Goal: Task Accomplishment & Management: Use online tool/utility

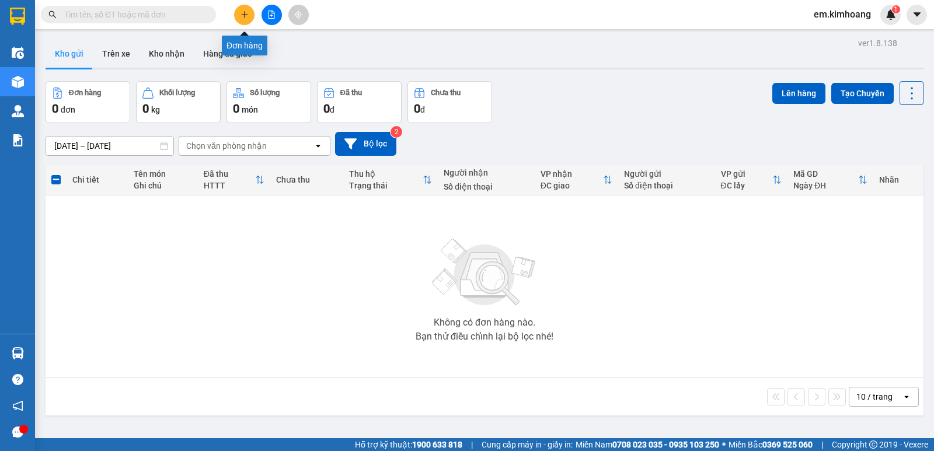
click at [241, 16] on icon "plus" at bounding box center [245, 15] width 8 height 8
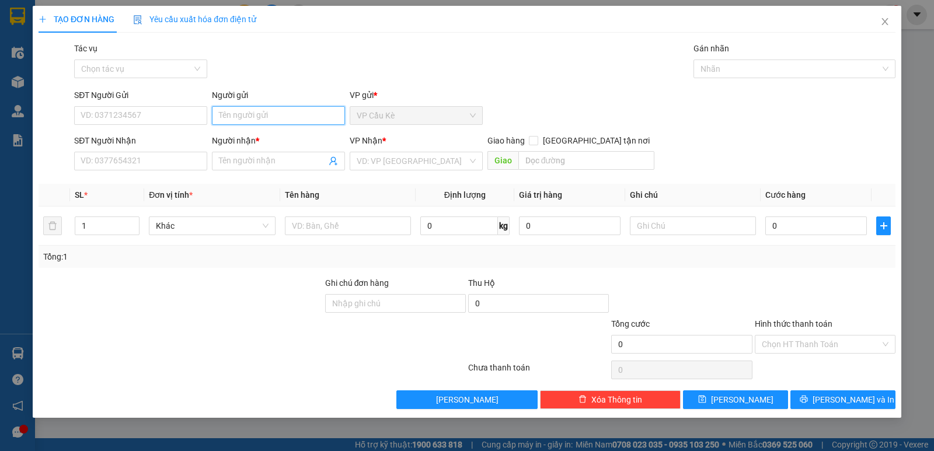
drag, startPoint x: 284, startPoint y: 109, endPoint x: 285, endPoint y: 124, distance: 14.6
click at [284, 116] on input "Người gửi" at bounding box center [278, 115] width 133 height 19
click at [262, 155] on input "Người nhận *" at bounding box center [272, 161] width 107 height 13
click at [268, 161] on input "Người nhận *" at bounding box center [272, 161] width 107 height 13
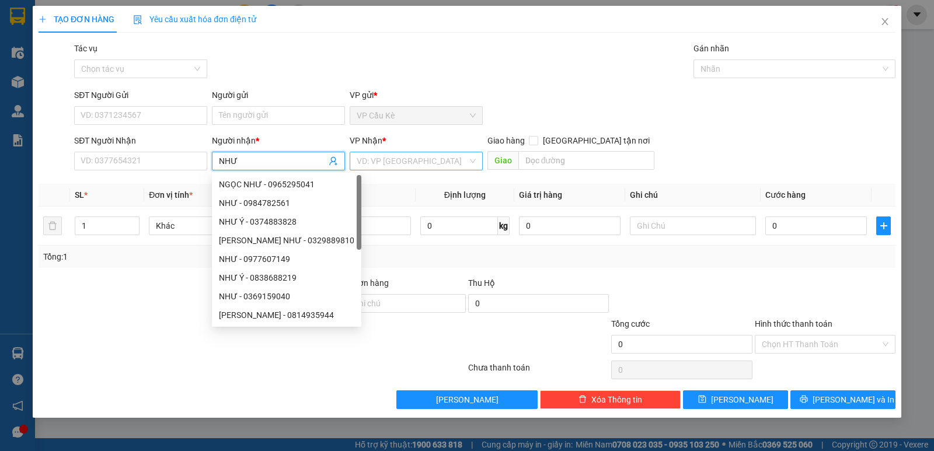
type input "NHƯ"
click at [439, 159] on input "search" at bounding box center [412, 161] width 111 height 18
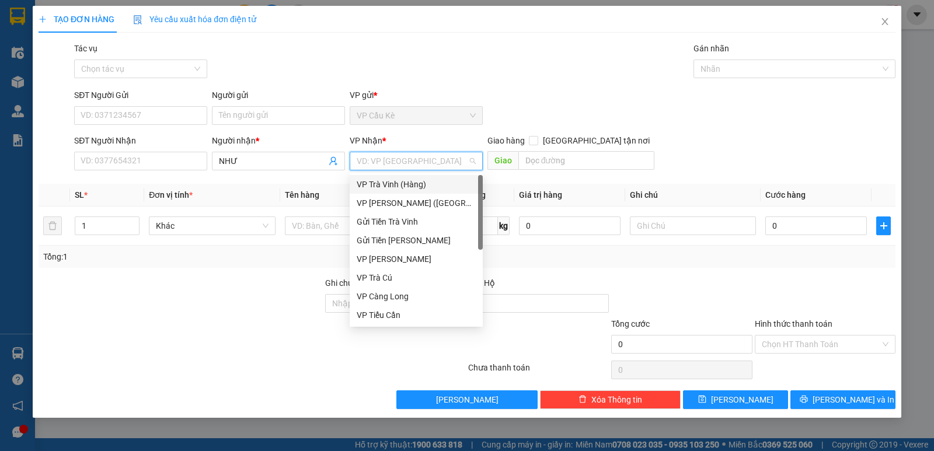
click at [410, 183] on div "VP Trà Vinh (Hàng)" at bounding box center [416, 184] width 119 height 13
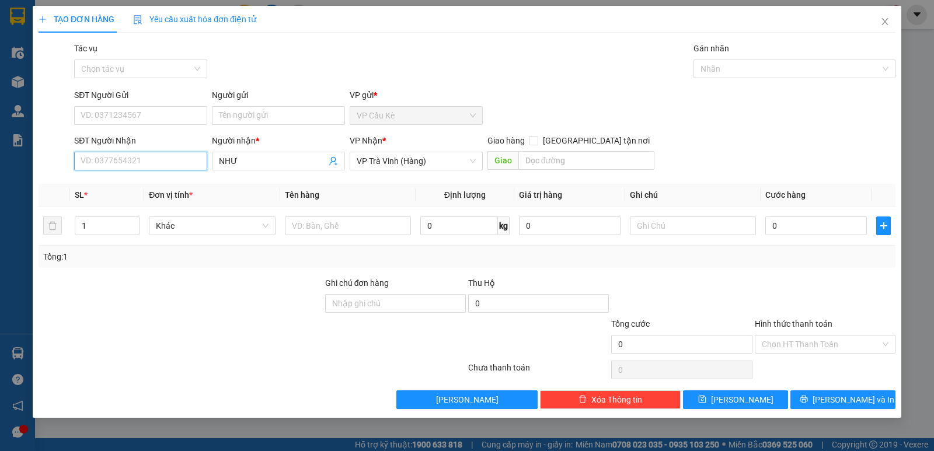
click at [172, 158] on input "SĐT Người Nhận" at bounding box center [140, 161] width 133 height 19
click at [170, 187] on div "0839944459 - như" at bounding box center [140, 184] width 119 height 13
type input "0839944459"
type input "như"
type input "30.000"
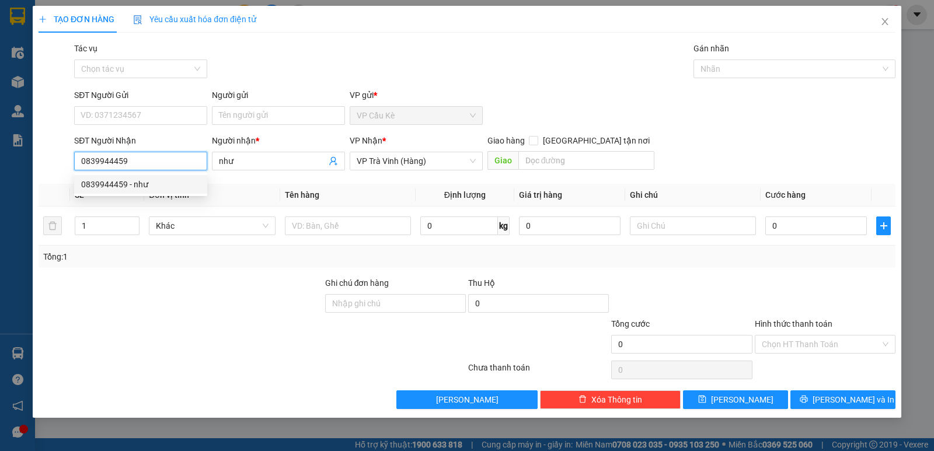
type input "30.000"
type input "0839944459"
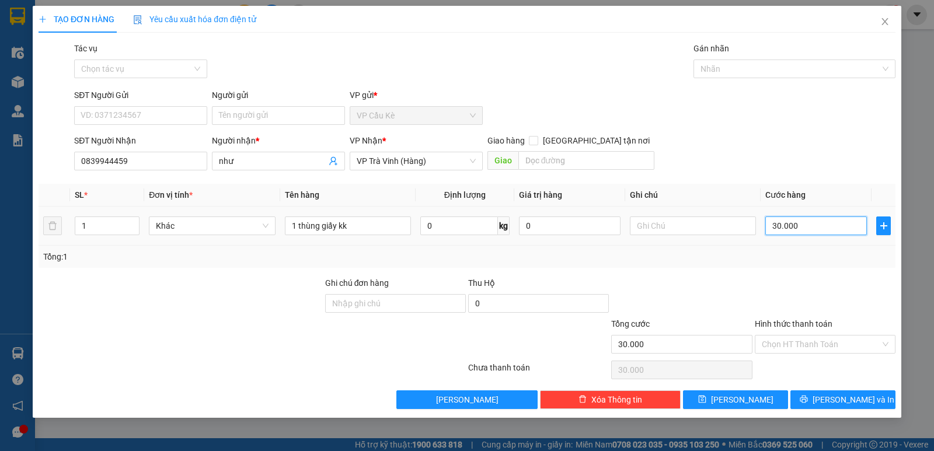
click at [827, 224] on input "30.000" at bounding box center [816, 226] width 102 height 19
type input "0"
click at [96, 222] on input "1" at bounding box center [107, 226] width 64 height 18
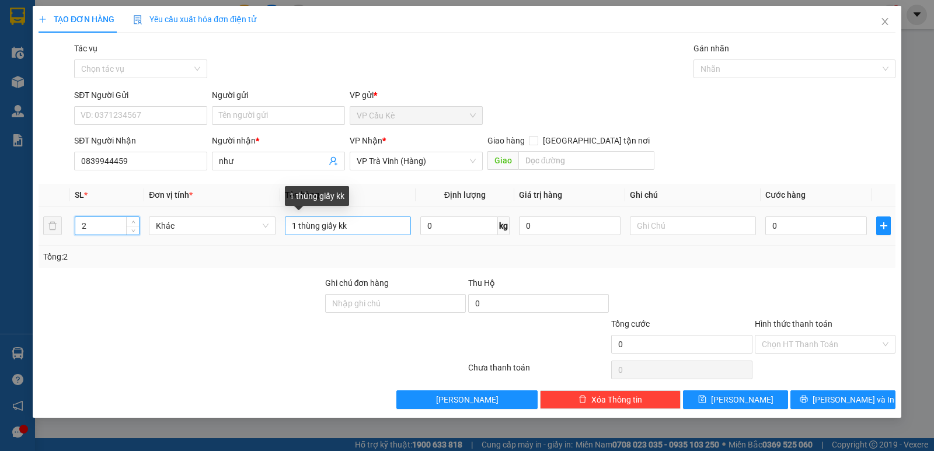
type input "2"
click at [357, 231] on input "1 thùng giấy kk" at bounding box center [348, 226] width 126 height 19
type input "1 THÙNG GIẤY KK"
click at [826, 230] on input "0" at bounding box center [816, 226] width 102 height 19
type input "5"
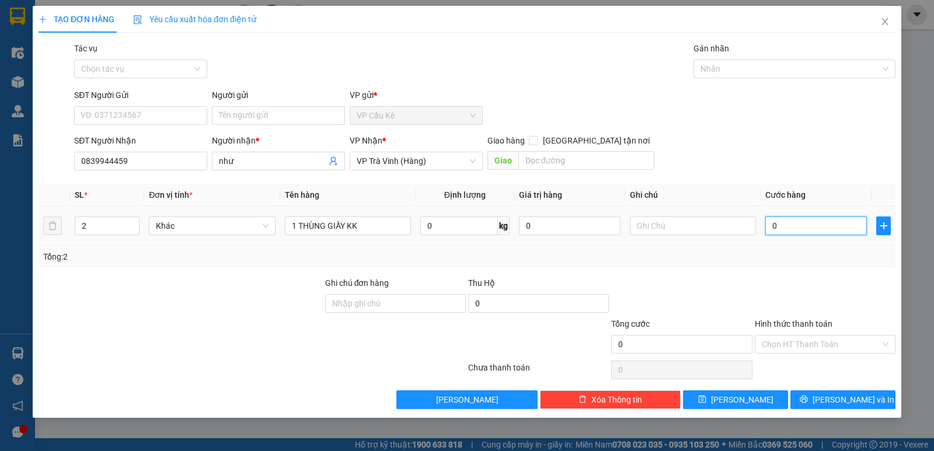
type input "5"
type input "55"
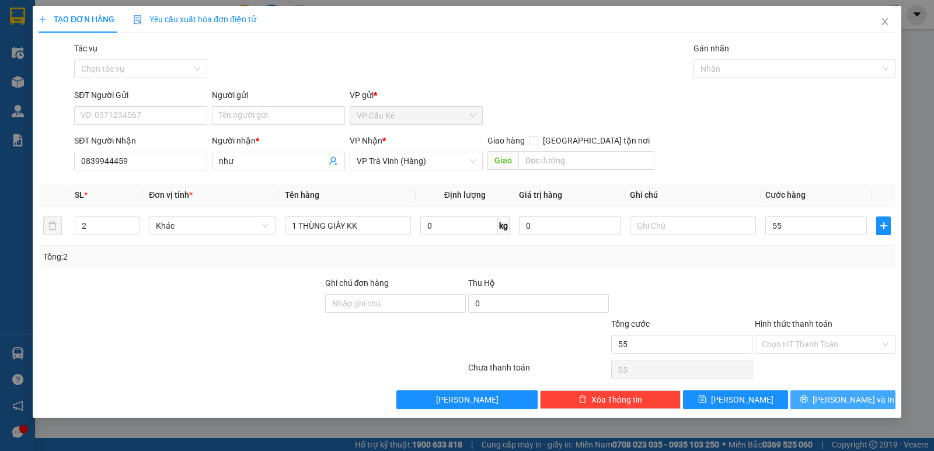
type input "55.000"
click at [843, 401] on span "[PERSON_NAME] và In" at bounding box center [854, 399] width 82 height 13
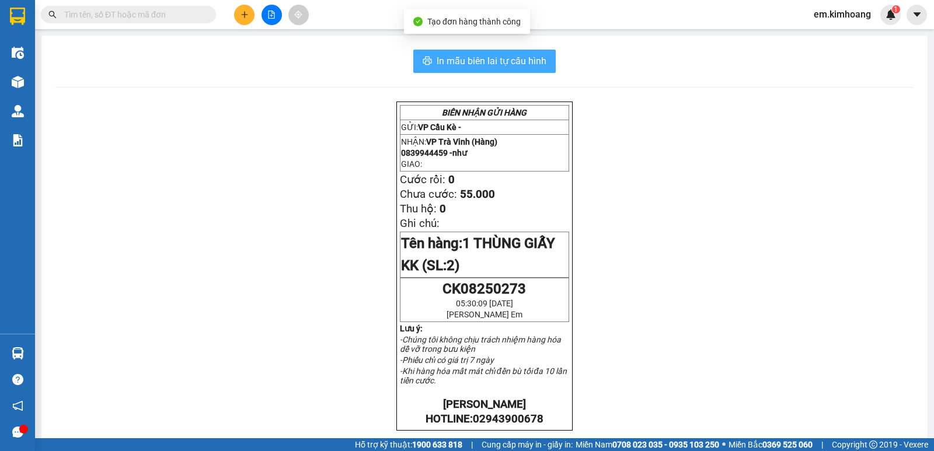
drag, startPoint x: 484, startPoint y: 51, endPoint x: 793, endPoint y: 370, distance: 443.8
click at [487, 57] on button "In mẫu biên lai tự cấu hình" at bounding box center [484, 61] width 142 height 23
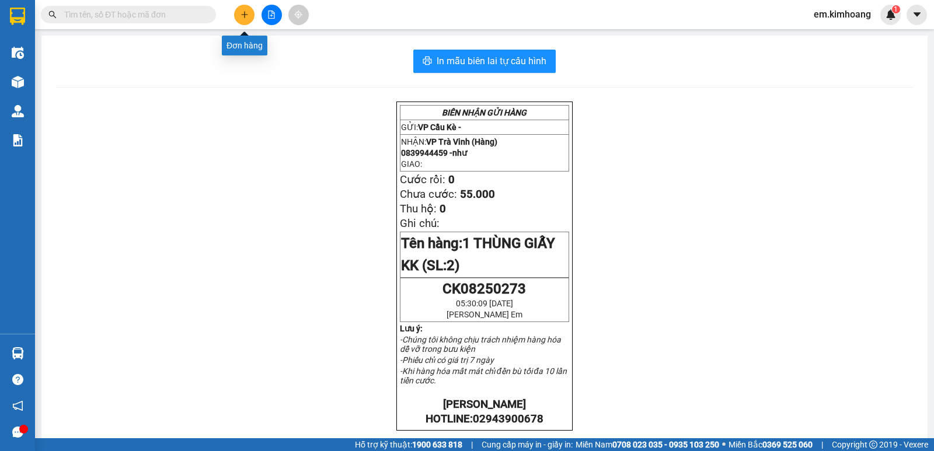
click at [239, 15] on button at bounding box center [244, 15] width 20 height 20
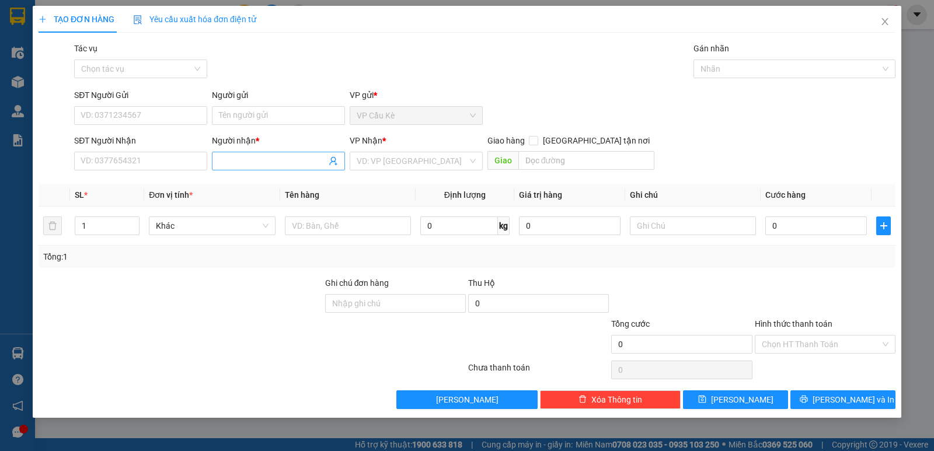
click at [292, 166] on input "Người nhận *" at bounding box center [272, 161] width 107 height 13
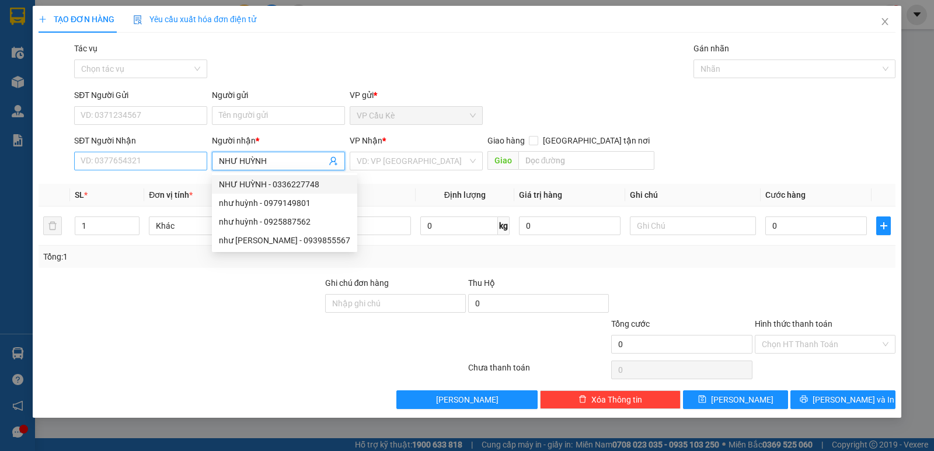
type input "NHƯ HUỲNH"
click at [154, 165] on input "SĐT Người Nhận" at bounding box center [140, 161] width 133 height 19
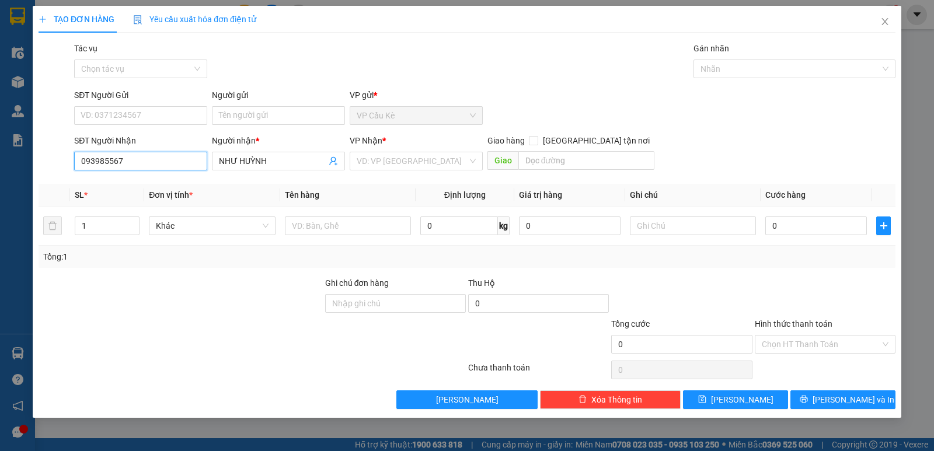
click at [138, 166] on input "093985567" at bounding box center [140, 161] width 133 height 19
type input "093985567"
drag, startPoint x: 458, startPoint y: 159, endPoint x: 457, endPoint y: 170, distance: 11.1
click at [457, 161] on input "search" at bounding box center [412, 161] width 111 height 18
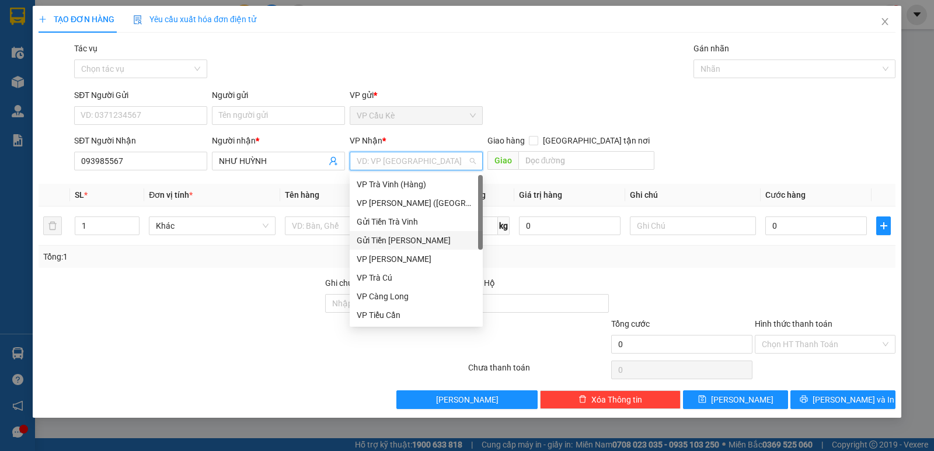
scroll to position [58, 0]
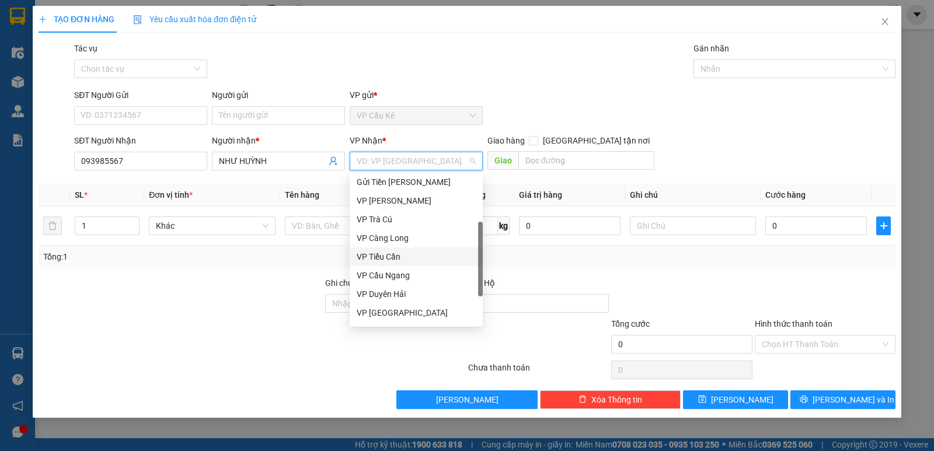
click at [418, 263] on div "VP Tiểu Cần" at bounding box center [416, 257] width 133 height 19
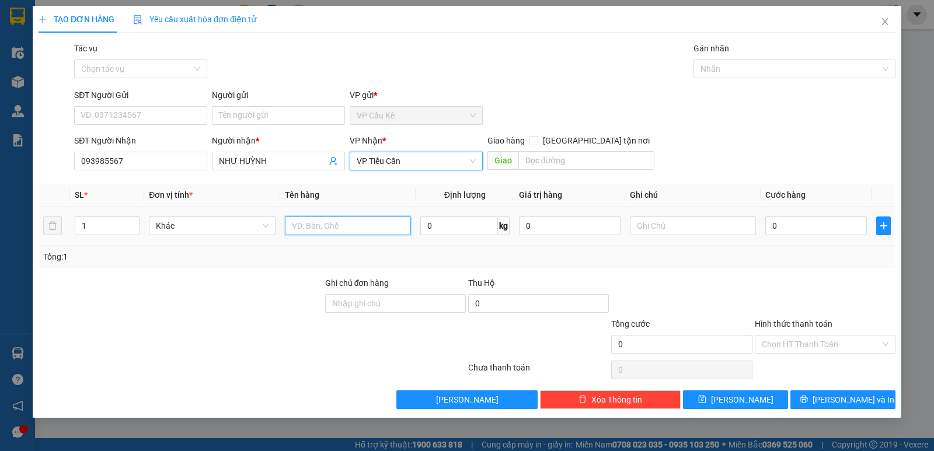
click at [325, 230] on input "text" at bounding box center [348, 226] width 126 height 19
click at [324, 224] on input "text" at bounding box center [348, 226] width 126 height 19
type input "1 THÙNG GIẤY KK"
click at [802, 228] on input "0" at bounding box center [816, 226] width 102 height 19
type input "2"
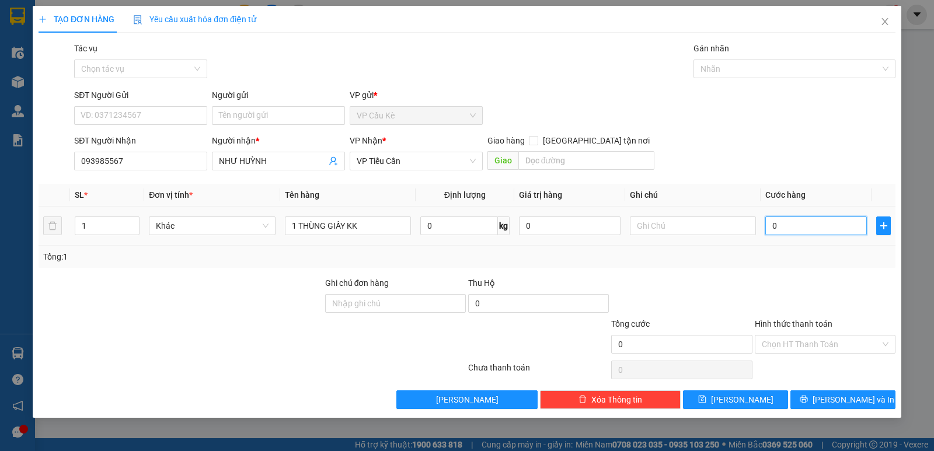
type input "2"
type input "25"
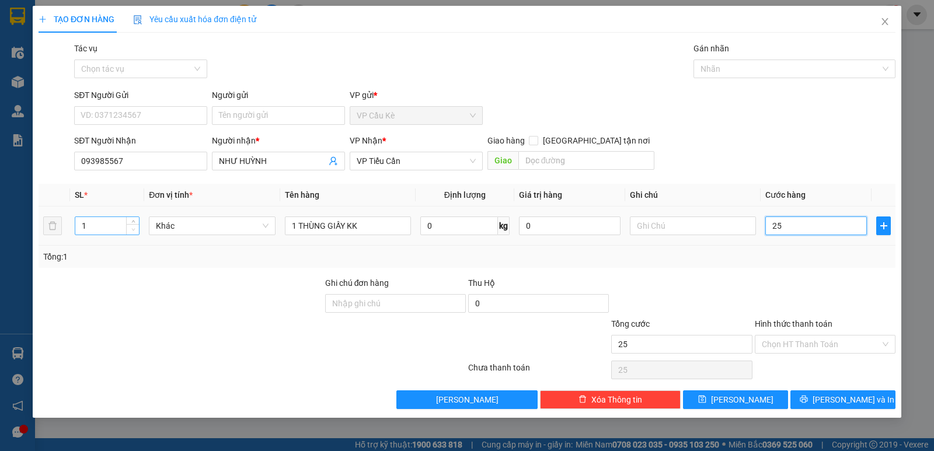
click at [128, 229] on span "Decrease Value" at bounding box center [132, 229] width 13 height 11
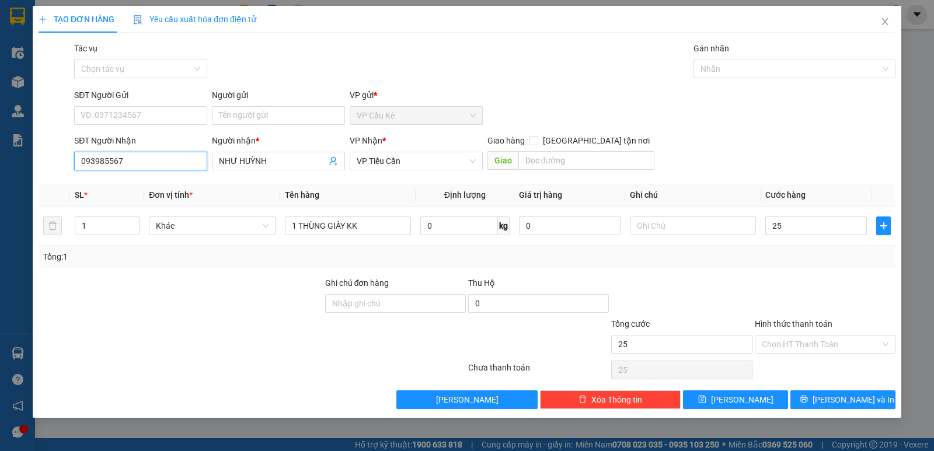
type input "25.000"
click at [132, 162] on input "093985567" at bounding box center [140, 161] width 133 height 19
click at [162, 164] on input "093985567" at bounding box center [140, 161] width 133 height 19
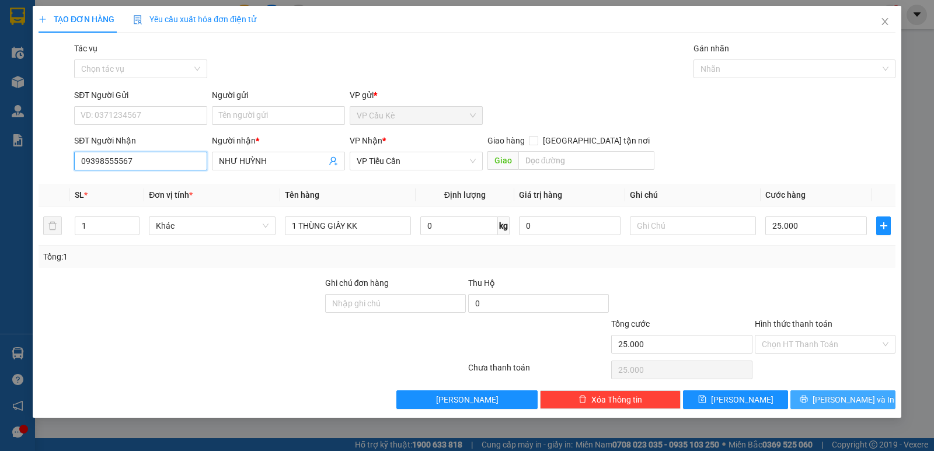
type input "09398555567"
click at [859, 399] on span "[PERSON_NAME] và In" at bounding box center [854, 399] width 82 height 13
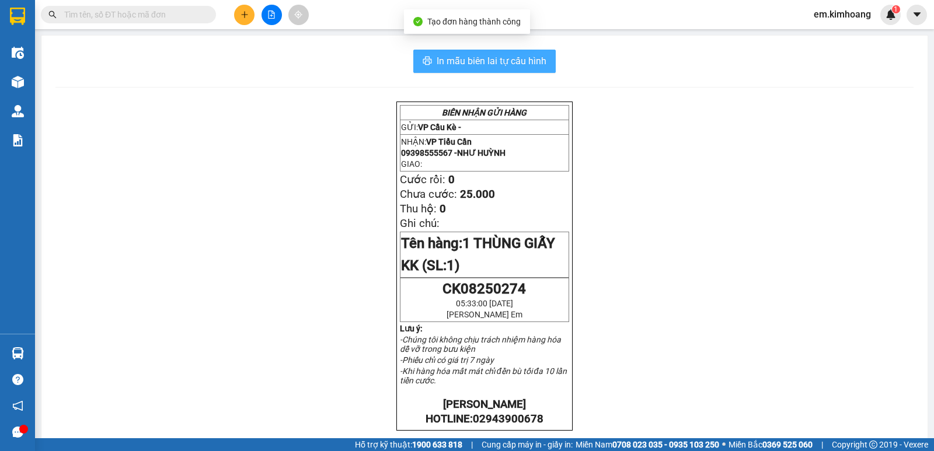
click at [532, 58] on span "In mẫu biên lai tự cấu hình" at bounding box center [492, 61] width 110 height 15
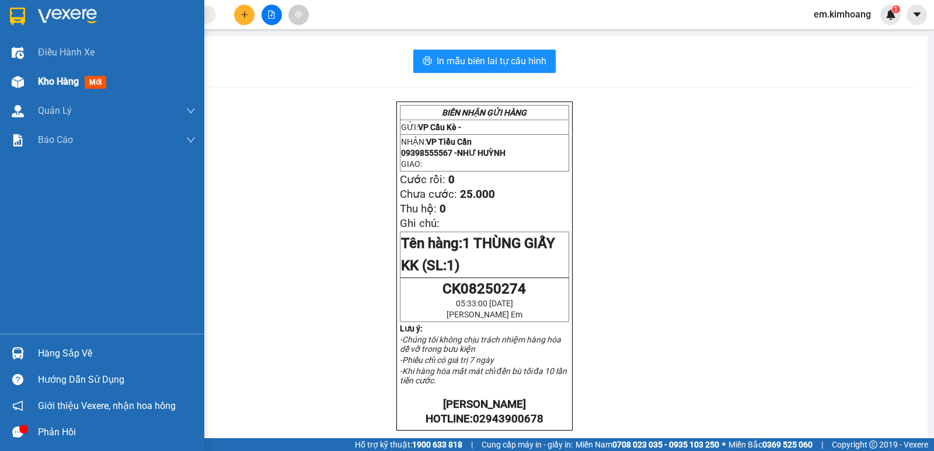
click at [54, 79] on span "Kho hàng" at bounding box center [58, 81] width 41 height 11
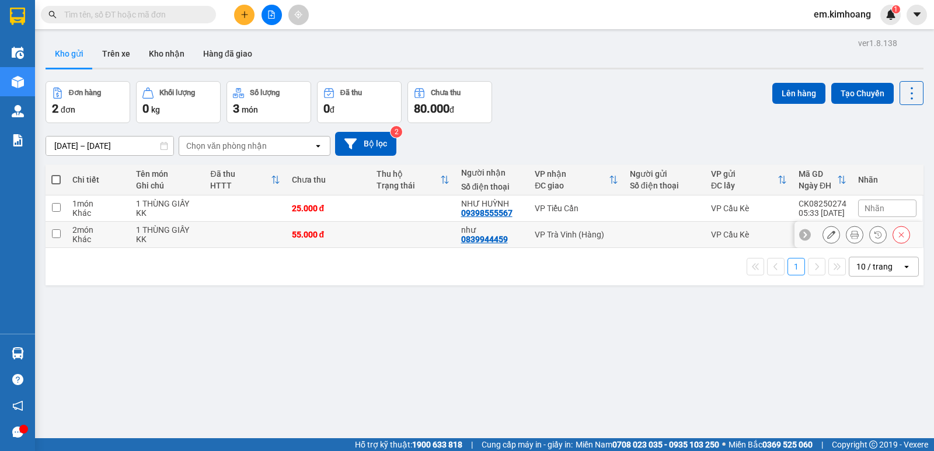
click at [394, 233] on td at bounding box center [413, 235] width 85 height 26
checkbox input "true"
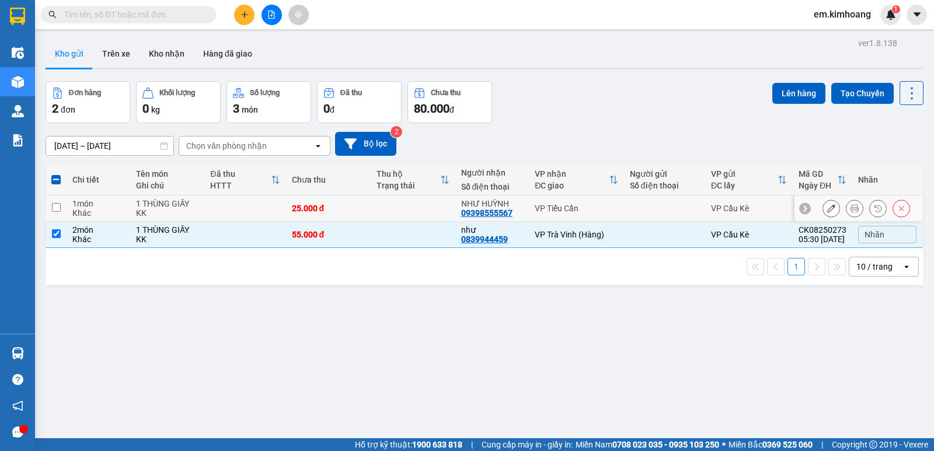
click at [398, 208] on td at bounding box center [413, 209] width 85 height 26
checkbox input "true"
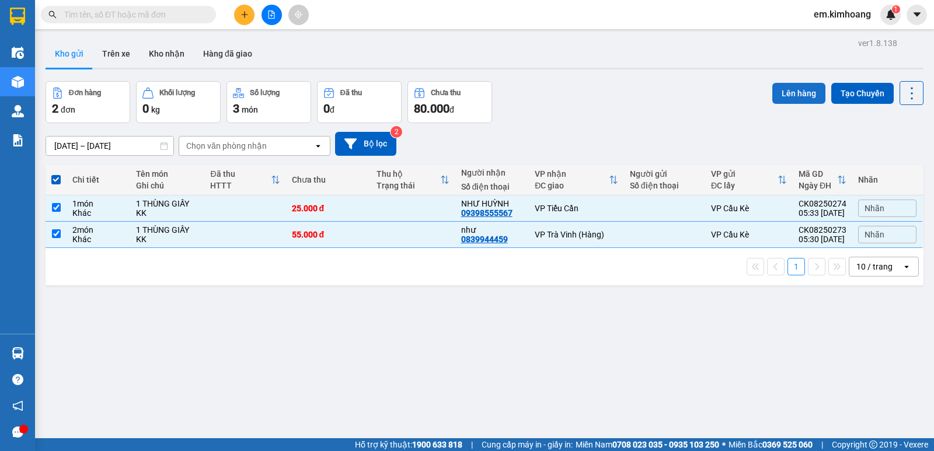
click at [798, 93] on button "Lên hàng" at bounding box center [798, 93] width 53 height 21
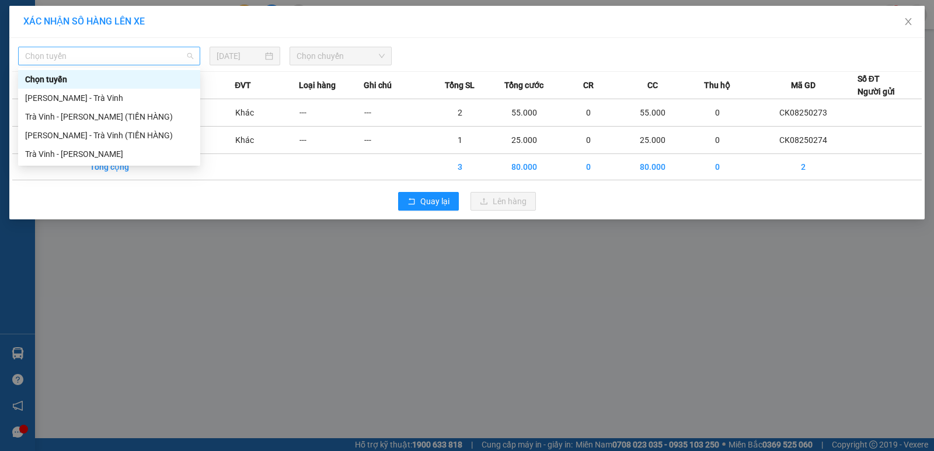
drag, startPoint x: 146, startPoint y: 51, endPoint x: 160, endPoint y: 119, distance: 69.7
click at [146, 51] on span "Chọn tuyến" at bounding box center [109, 56] width 168 height 18
click at [157, 152] on div "Trà Vinh - [PERSON_NAME]" at bounding box center [109, 154] width 168 height 13
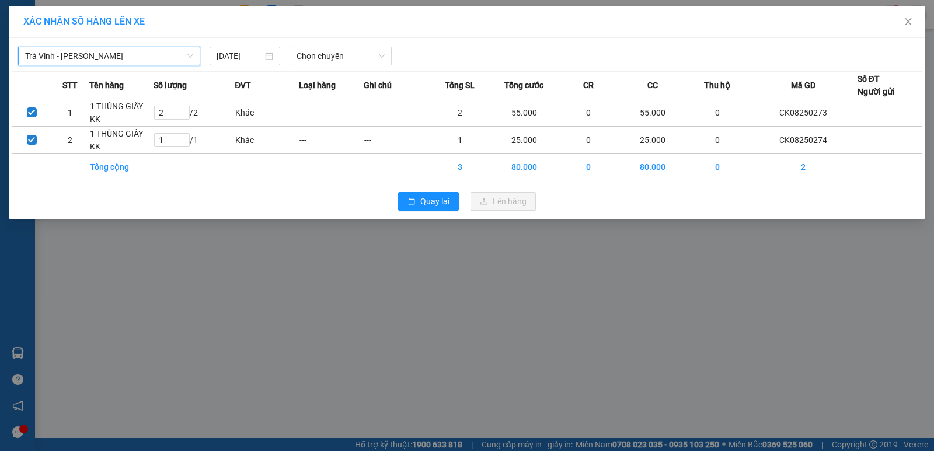
click at [234, 57] on input "[DATE]" at bounding box center [240, 56] width 46 height 13
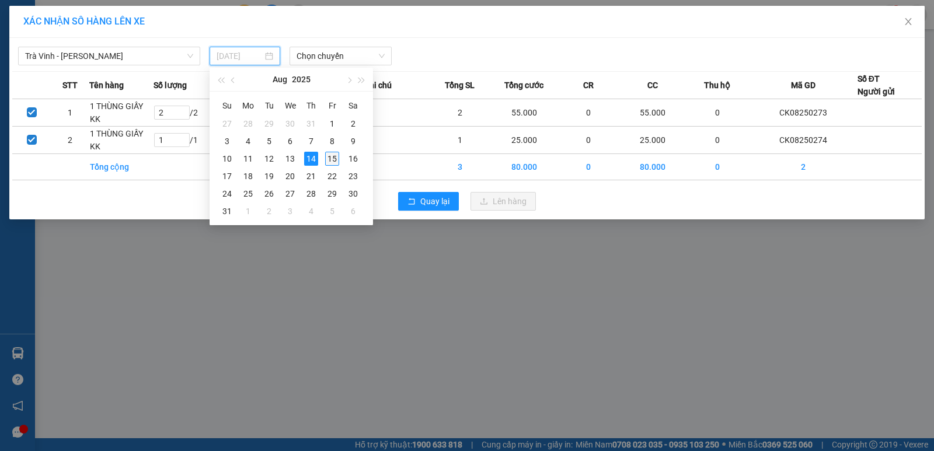
click at [332, 158] on div "15" at bounding box center [332, 159] width 14 height 14
type input "[DATE]"
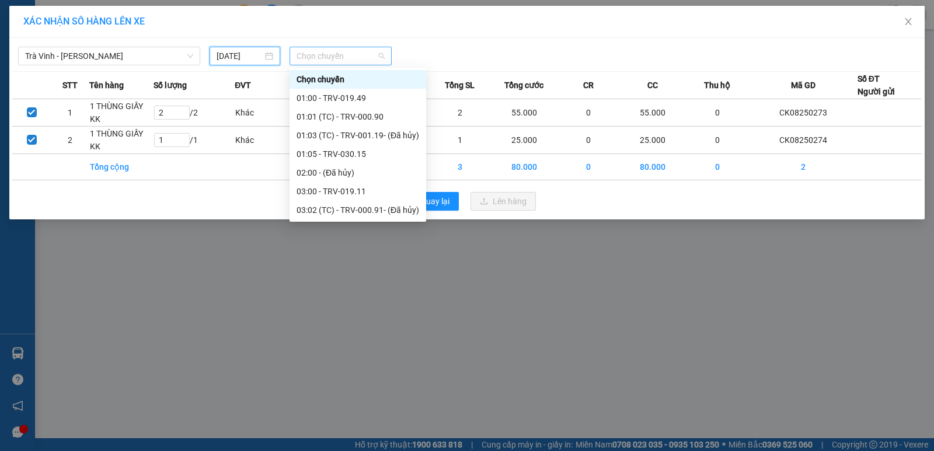
click at [351, 57] on span "Chọn chuyến" at bounding box center [341, 56] width 88 height 18
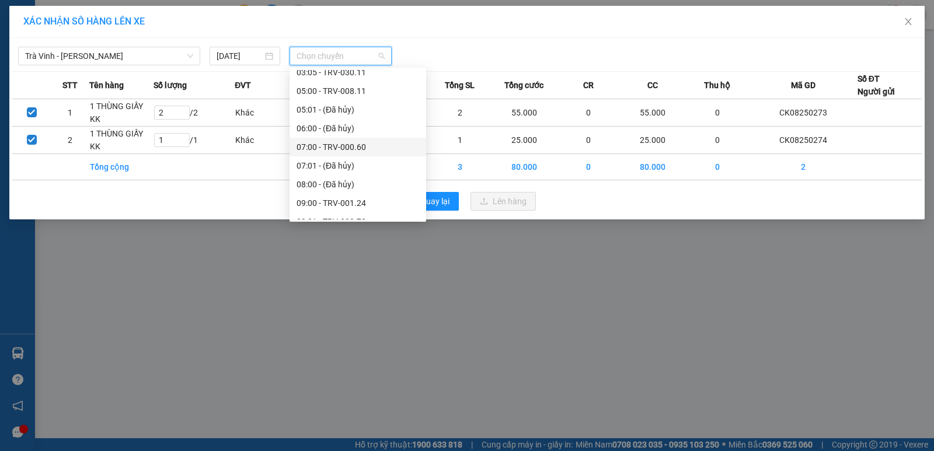
click at [332, 142] on div "07:00 - TRV-000.60" at bounding box center [358, 147] width 123 height 13
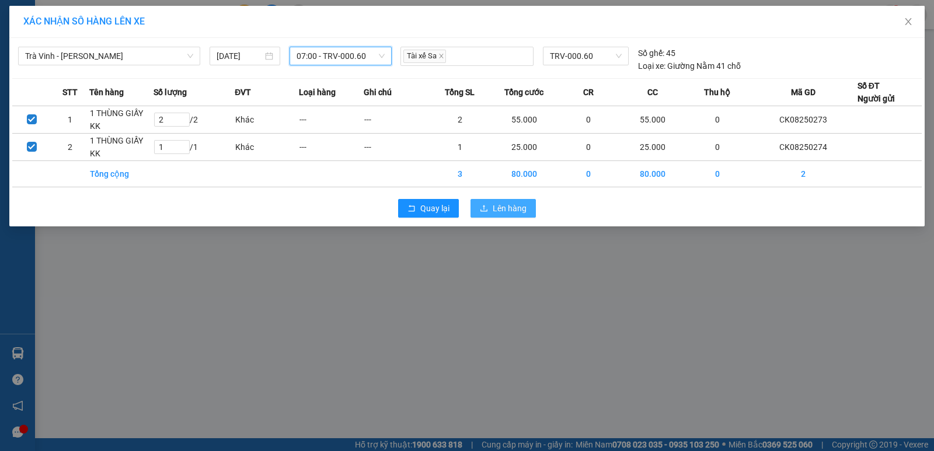
click at [499, 208] on span "Lên hàng" at bounding box center [510, 208] width 34 height 13
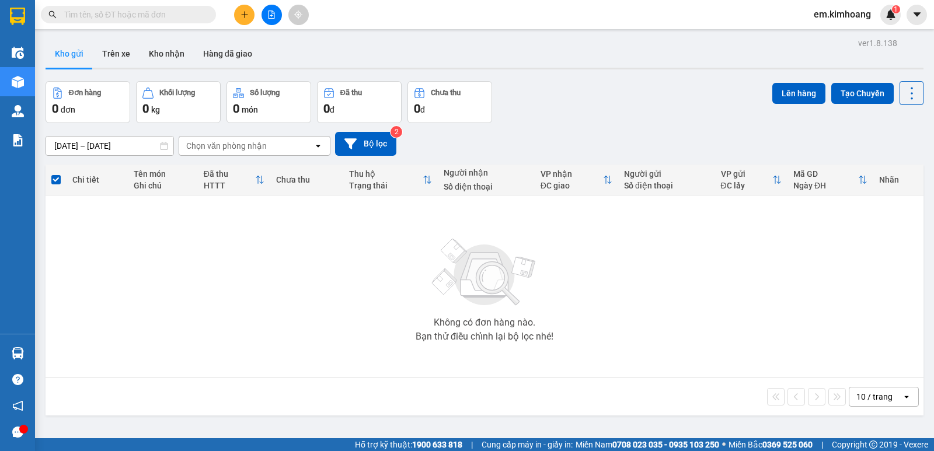
click at [274, 15] on icon "file-add" at bounding box center [271, 15] width 8 height 8
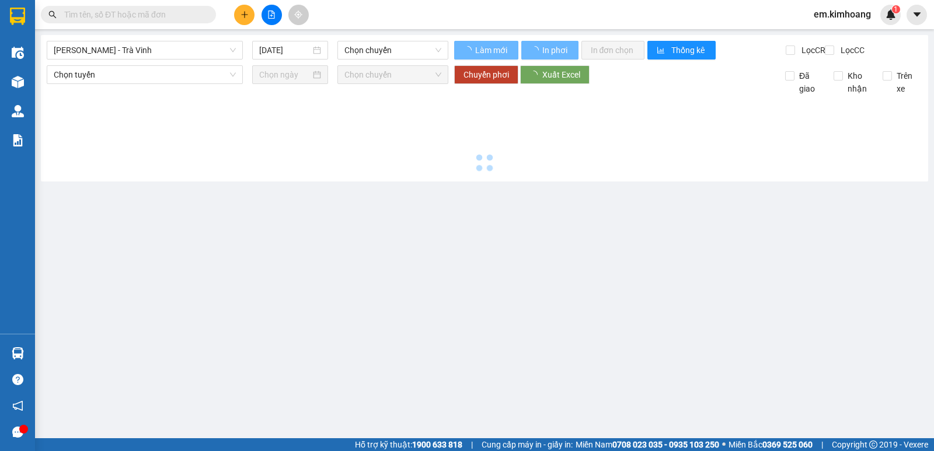
type input "[DATE]"
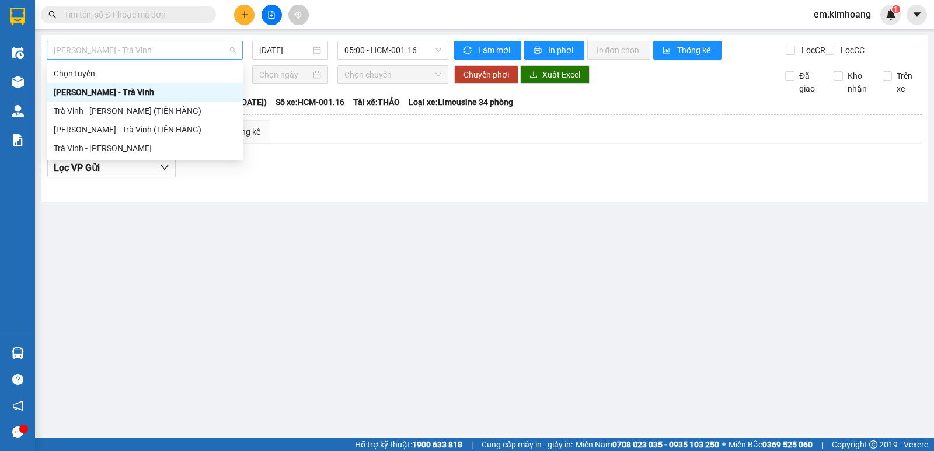
click at [133, 52] on span "[PERSON_NAME] - Trà Vinh" at bounding box center [145, 50] width 182 height 18
click at [155, 156] on div "Trà Vinh - [PERSON_NAME]" at bounding box center [145, 148] width 196 height 19
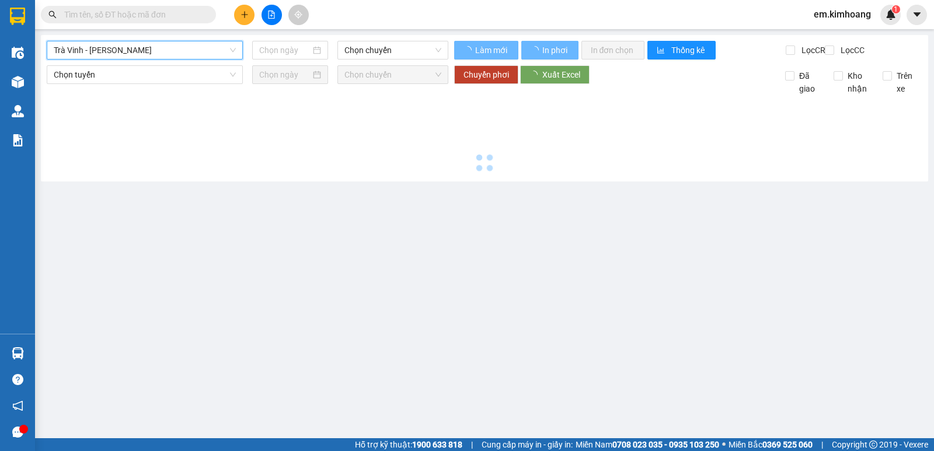
type input "[DATE]"
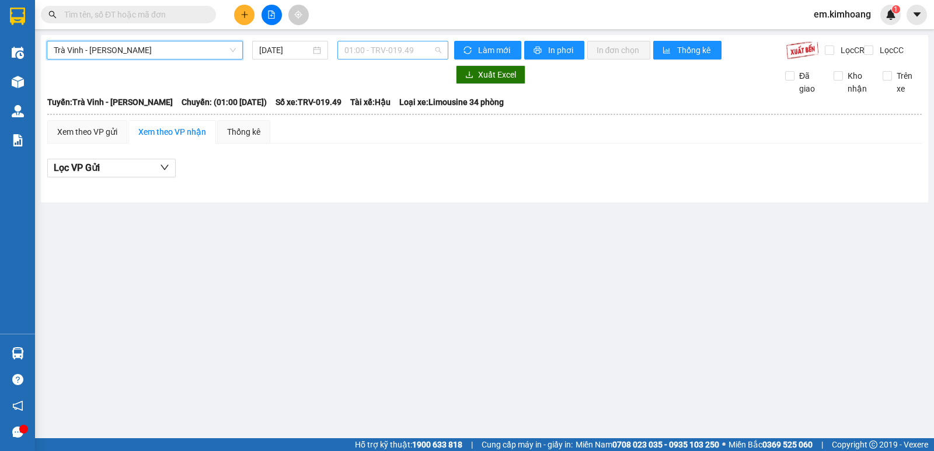
click at [379, 48] on span "01:00 - TRV-019.49" at bounding box center [392, 50] width 96 height 18
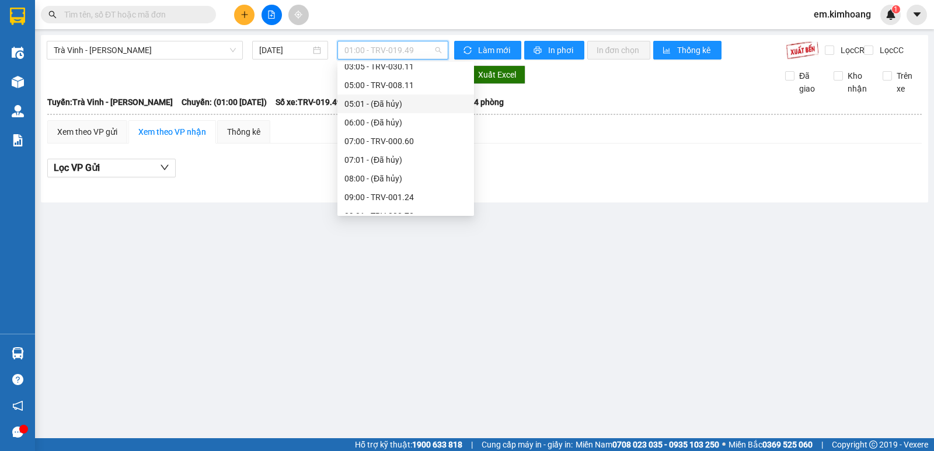
scroll to position [117, 0]
click at [378, 201] on div "07:00 - TRV-000.60" at bounding box center [405, 199] width 123 height 13
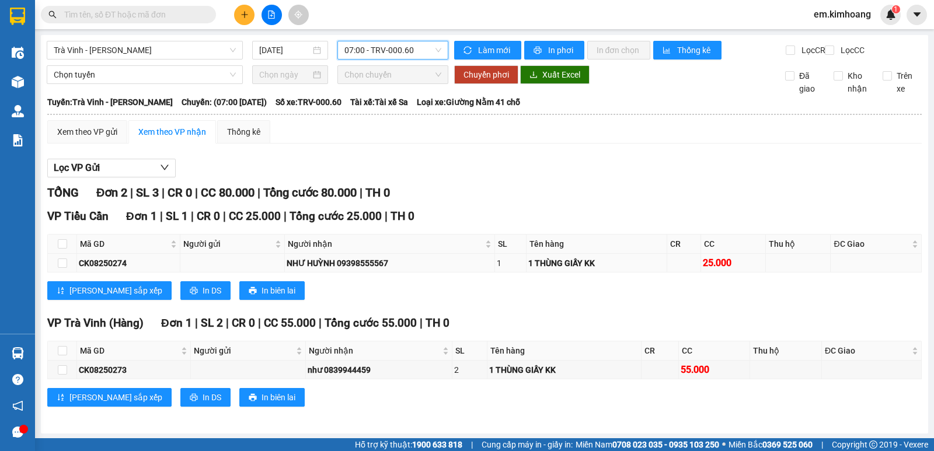
scroll to position [11, 0]
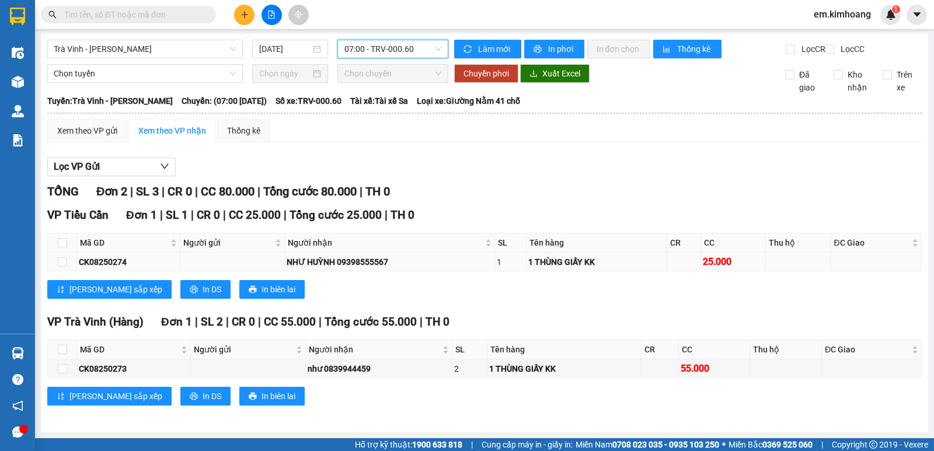
click at [447, 266] on div "NHƯ HUỲNH 09398555567" at bounding box center [390, 262] width 206 height 13
drag, startPoint x: 62, startPoint y: 262, endPoint x: 259, endPoint y: 282, distance: 197.8
click at [62, 262] on input "checkbox" at bounding box center [62, 261] width 9 height 9
checkbox input "true"
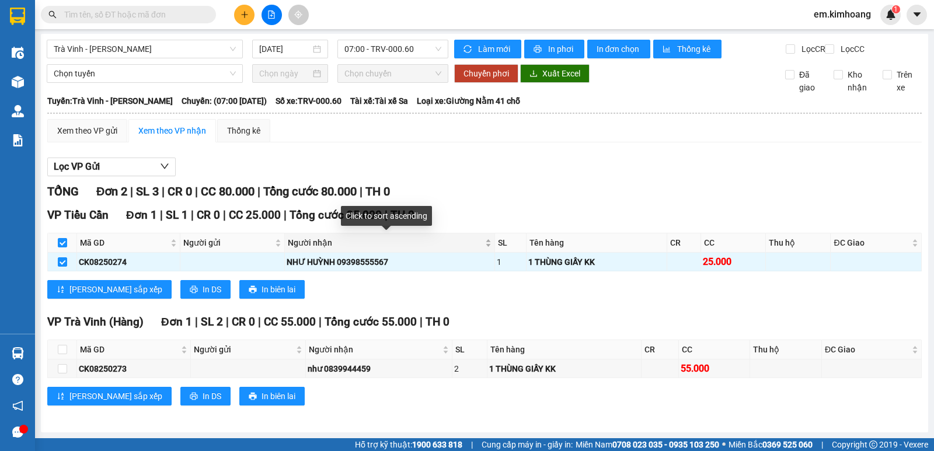
click at [446, 247] on span "Người nhận" at bounding box center [385, 242] width 195 height 13
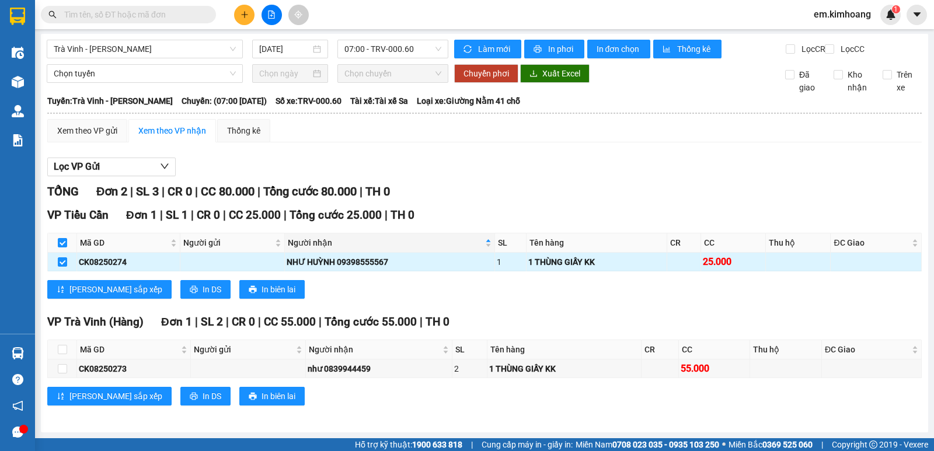
click at [450, 264] on div "NHƯ HUỲNH 09398555567" at bounding box center [390, 262] width 206 height 13
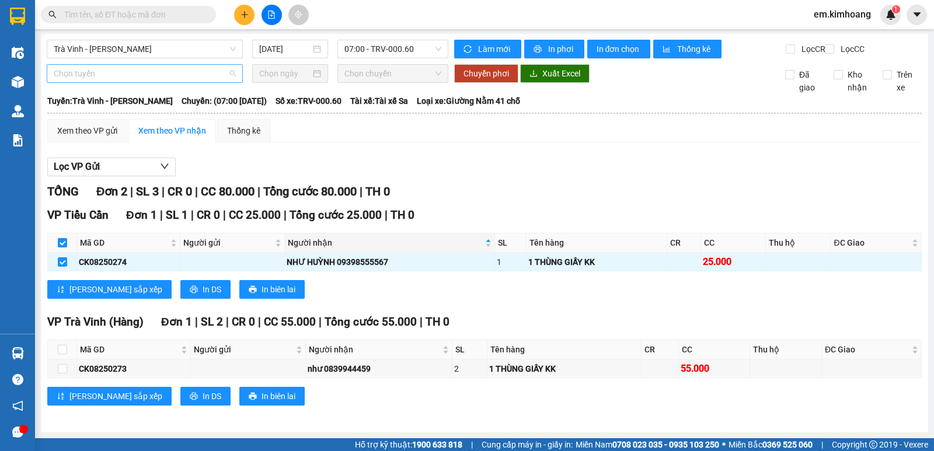
click at [169, 79] on span "Chọn tuyến" at bounding box center [145, 74] width 182 height 18
click at [176, 14] on input "text" at bounding box center [133, 14] width 138 height 13
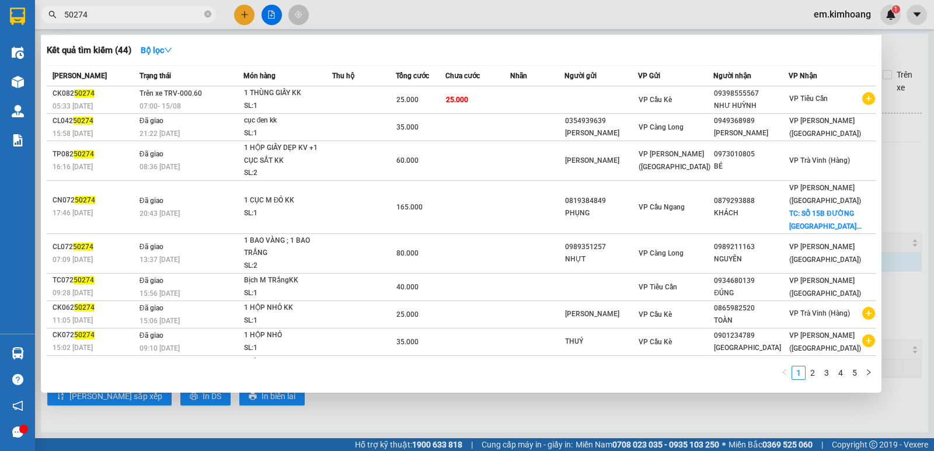
type input "50274"
